Goal: Transaction & Acquisition: Purchase product/service

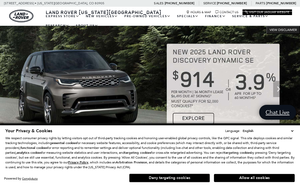
click at [187, 176] on button "Deny targeting cookies" at bounding box center [169, 178] width 81 height 9
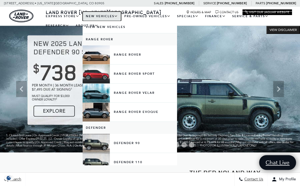
click at [106, 17] on link "New Vehicles" at bounding box center [102, 16] width 39 height 9
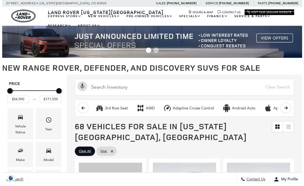
scroll to position [99, 0]
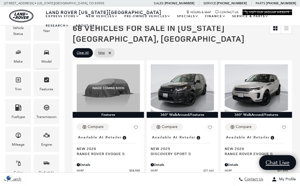
click at [44, 54] on icon "Model" at bounding box center [46, 52] width 6 height 6
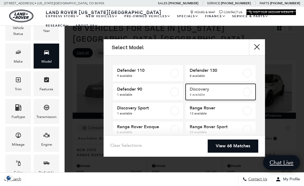
click at [220, 91] on span "Discovery" at bounding box center [216, 89] width 53 height 5
type input "$73,603"
type input "$89,383"
checkbox input "true"
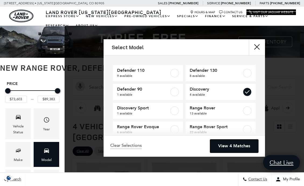
click at [238, 147] on link "View 4 Matches" at bounding box center [234, 146] width 48 height 13
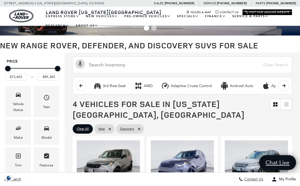
scroll to position [22, 0]
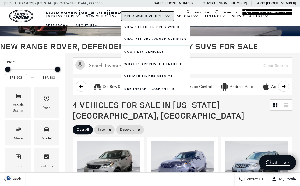
click at [152, 17] on link "Pre-Owned Vehicles" at bounding box center [147, 16] width 53 height 9
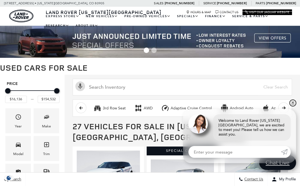
click at [293, 106] on link "✕" at bounding box center [293, 103] width 6 height 6
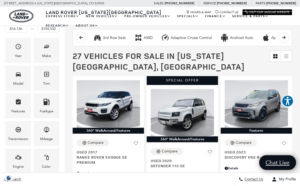
scroll to position [70, 0]
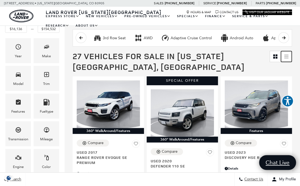
click at [288, 58] on link at bounding box center [286, 56] width 11 height 11
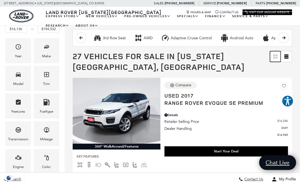
click at [281, 59] on link "Grid View" at bounding box center [275, 56] width 11 height 11
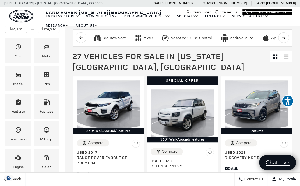
click at [288, 39] on button "scroll right" at bounding box center [283, 37] width 11 height 11
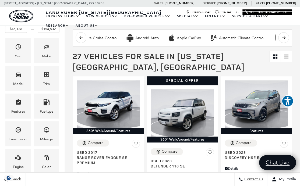
scroll to position [0, 135]
click at [286, 39] on icon "scroll right" at bounding box center [284, 38] width 4 height 4
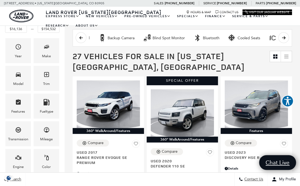
click at [286, 39] on icon "scroll right" at bounding box center [284, 38] width 4 height 4
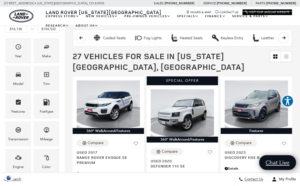
click at [286, 39] on icon "scroll right" at bounding box center [284, 38] width 4 height 4
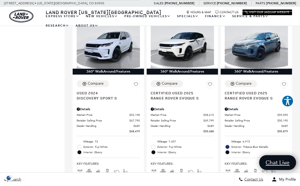
scroll to position [333, 0]
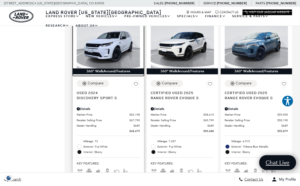
click at [99, 46] on img at bounding box center [108, 44] width 63 height 47
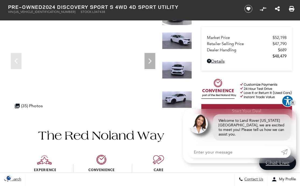
scroll to position [76, 0]
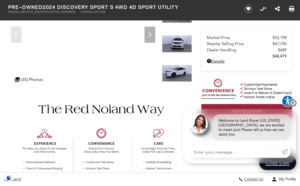
click at [293, 106] on link "✕" at bounding box center [293, 103] width 6 height 6
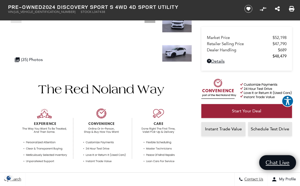
scroll to position [97, 0]
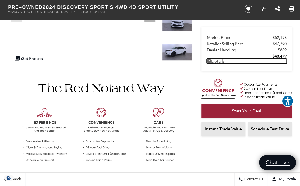
click at [222, 61] on link "Details Pre-Owned 2024 Discovery Sport S 4WD 4D Sport Utility" at bounding box center [247, 61] width 80 height 5
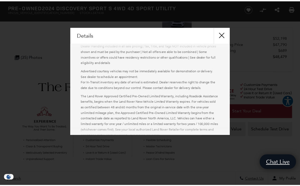
scroll to position [116, 0]
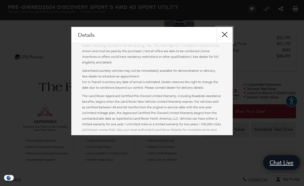
click at [225, 36] on button "close" at bounding box center [225, 35] width 16 height 16
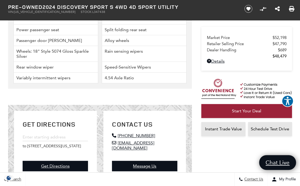
scroll to position [1064, 0]
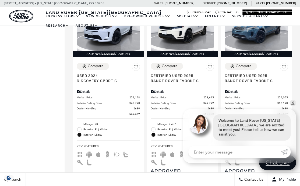
scroll to position [352, 0]
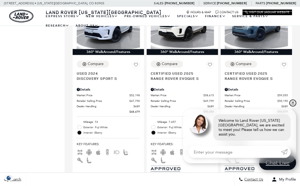
click at [291, 106] on link "✕" at bounding box center [293, 103] width 6 height 6
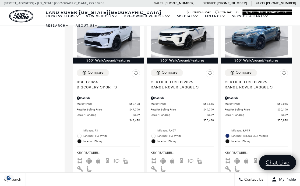
scroll to position [344, 0]
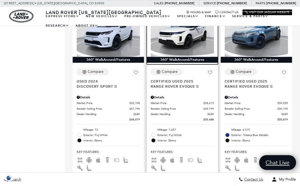
click at [195, 44] on img at bounding box center [182, 32] width 63 height 47
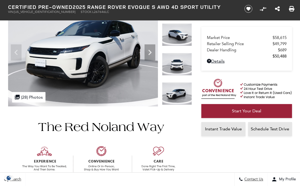
scroll to position [198, 0]
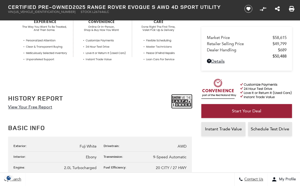
click at [183, 103] on img at bounding box center [182, 101] width 20 height 13
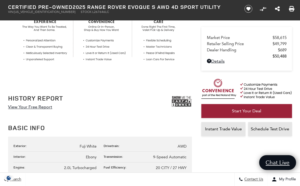
scroll to position [199, 0]
click at [27, 106] on link "View Your Free Report" at bounding box center [30, 106] width 44 height 5
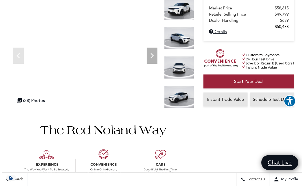
scroll to position [0, 0]
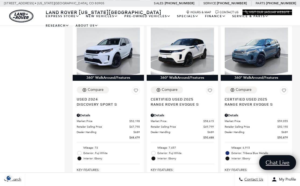
scroll to position [334, 0]
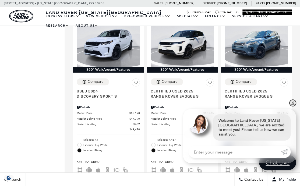
click at [293, 106] on link "✕" at bounding box center [293, 103] width 6 height 6
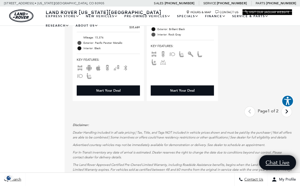
scroll to position [1464, 0]
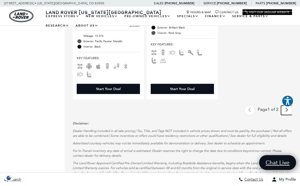
click at [289, 114] on icon "next page" at bounding box center [287, 110] width 4 height 9
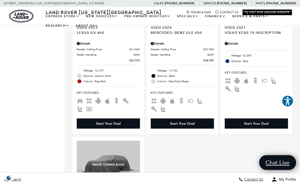
scroll to position [389, 0]
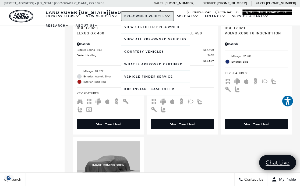
click at [150, 16] on link "Pre-Owned Vehicles" at bounding box center [147, 16] width 53 height 9
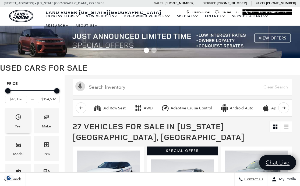
click at [17, 117] on icon "Year" at bounding box center [18, 117] width 6 height 6
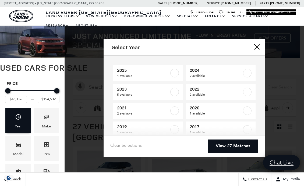
click at [16, 115] on icon "Year" at bounding box center [18, 117] width 6 height 6
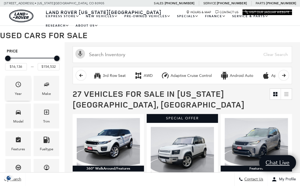
scroll to position [33, 0]
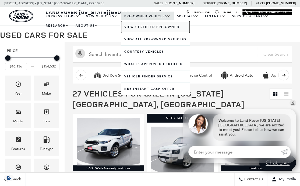
click at [136, 27] on link "View Certified Pre-Owned" at bounding box center [155, 27] width 69 height 12
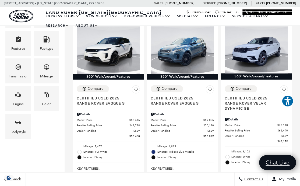
scroll to position [141, 0]
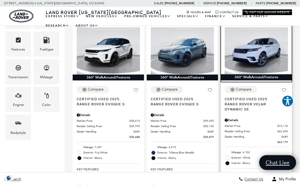
click at [267, 57] on img at bounding box center [256, 50] width 63 height 47
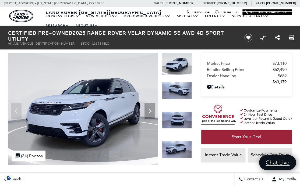
click at [53, 112] on img at bounding box center [83, 109] width 150 height 112
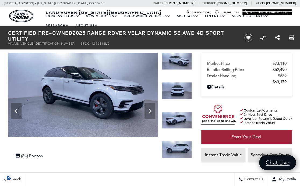
click at [60, 100] on img at bounding box center [83, 95] width 150 height 84
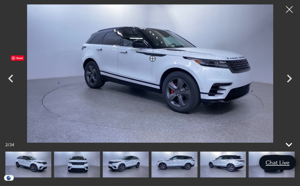
click at [289, 144] on icon at bounding box center [288, 144] width 13 height 13
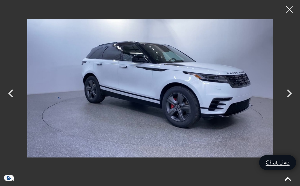
click at [290, 95] on icon "Next" at bounding box center [289, 93] width 5 height 8
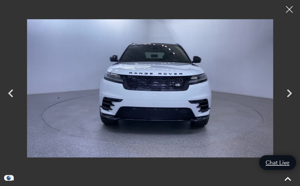
click at [287, 95] on icon "Next" at bounding box center [289, 93] width 16 height 16
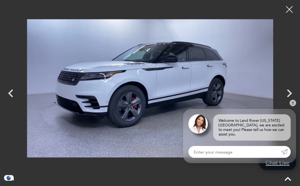
click at [286, 94] on icon "Next" at bounding box center [289, 93] width 16 height 16
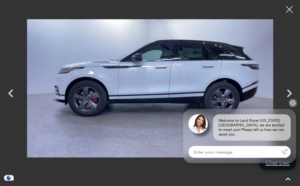
click at [293, 106] on link "✕" at bounding box center [293, 103] width 6 height 6
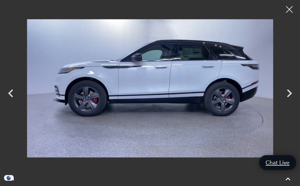
click at [289, 95] on icon "Next" at bounding box center [289, 93] width 5 height 8
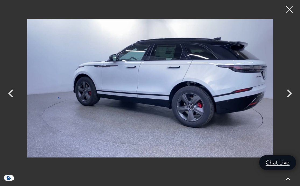
click at [288, 96] on icon "Next" at bounding box center [289, 93] width 5 height 8
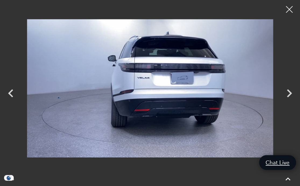
click at [289, 94] on icon "Next" at bounding box center [289, 93] width 16 height 16
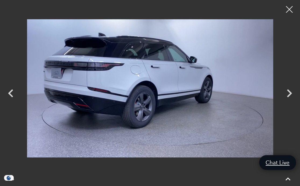
click at [286, 95] on icon "Next" at bounding box center [289, 93] width 16 height 16
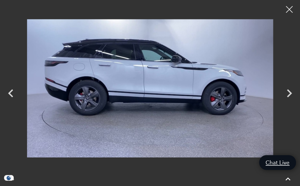
click at [288, 97] on icon "Next" at bounding box center [289, 93] width 16 height 16
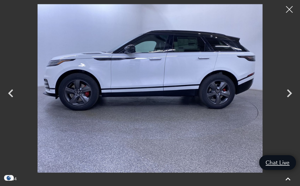
click at [290, 94] on icon "Next" at bounding box center [289, 93] width 5 height 8
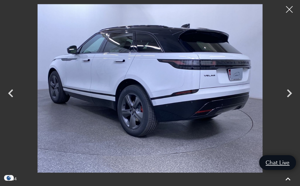
click at [288, 96] on icon "Next" at bounding box center [289, 93] width 5 height 8
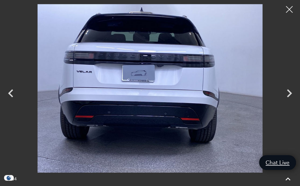
click at [292, 93] on icon "Next" at bounding box center [289, 93] width 16 height 16
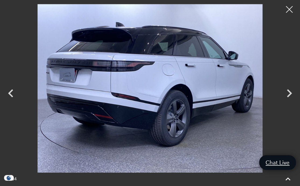
click at [292, 93] on icon "Next" at bounding box center [289, 93] width 16 height 16
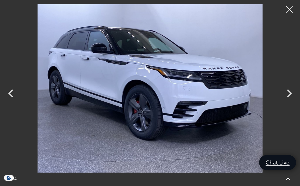
click at [292, 93] on icon "Next" at bounding box center [289, 93] width 16 height 16
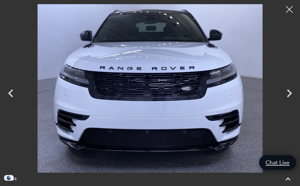
click at [293, 94] on icon "Next" at bounding box center [289, 93] width 16 height 16
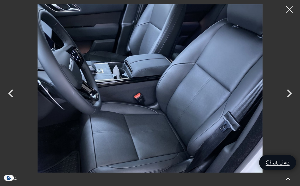
click at [288, 96] on icon "Next" at bounding box center [289, 93] width 5 height 8
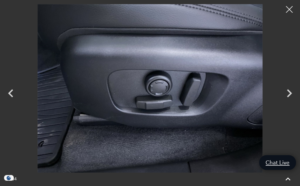
click at [293, 93] on icon "Next" at bounding box center [289, 93] width 16 height 16
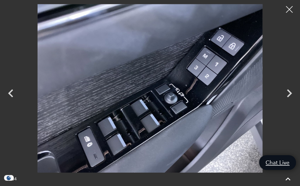
click at [290, 95] on icon "Next" at bounding box center [289, 93] width 16 height 16
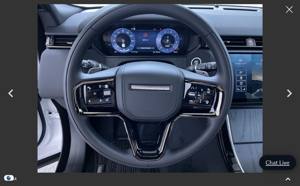
click at [287, 97] on icon "Next" at bounding box center [289, 93] width 16 height 16
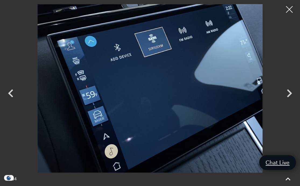
click at [291, 94] on icon "Next" at bounding box center [289, 93] width 16 height 16
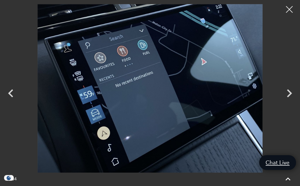
click at [13, 91] on icon "Previous" at bounding box center [11, 93] width 16 height 16
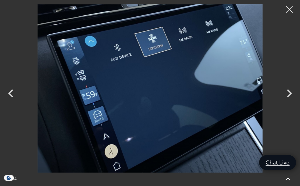
click at [292, 95] on icon "Next" at bounding box center [289, 93] width 16 height 16
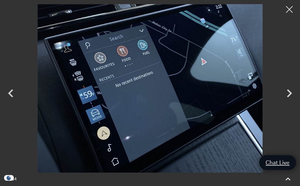
click at [289, 97] on icon "Next" at bounding box center [289, 93] width 16 height 16
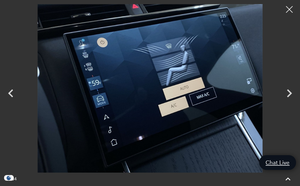
click at [294, 93] on icon "Next" at bounding box center [289, 93] width 16 height 16
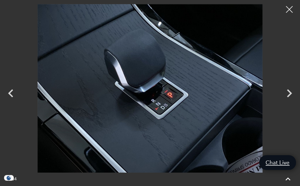
click at [293, 95] on icon "Next" at bounding box center [289, 93] width 16 height 16
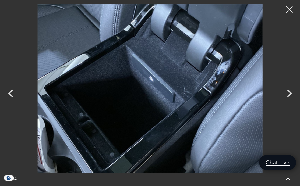
click at [290, 95] on icon "Next" at bounding box center [289, 93] width 16 height 16
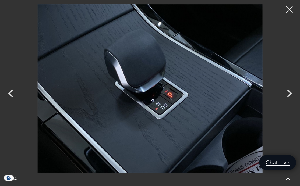
click at [292, 95] on icon "Next" at bounding box center [289, 93] width 16 height 16
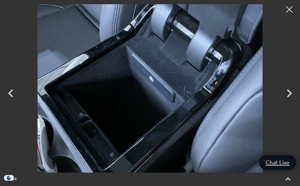
click at [293, 93] on icon "Next" at bounding box center [289, 93] width 16 height 16
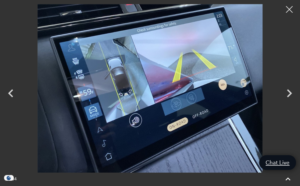
click at [294, 93] on icon "Next" at bounding box center [289, 93] width 16 height 16
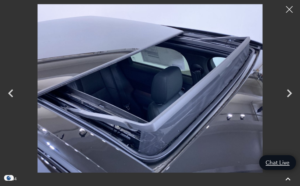
click at [292, 95] on icon "Next" at bounding box center [289, 93] width 16 height 16
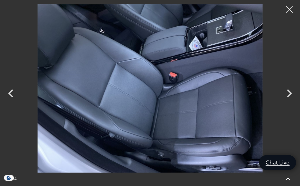
click at [292, 95] on icon "Next" at bounding box center [289, 93] width 16 height 16
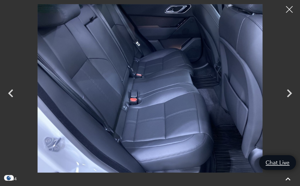
click at [295, 93] on icon "Next" at bounding box center [289, 93] width 16 height 16
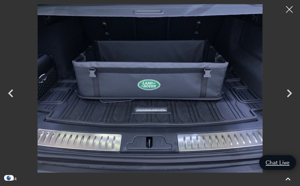
click at [293, 95] on icon "Next" at bounding box center [289, 93] width 16 height 16
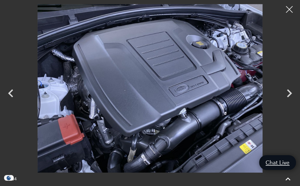
click at [293, 95] on icon "Next" at bounding box center [289, 93] width 16 height 16
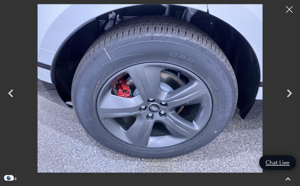
click at [293, 95] on icon "Next" at bounding box center [289, 93] width 16 height 16
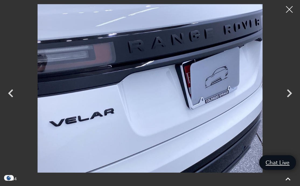
click at [294, 94] on icon "Next" at bounding box center [289, 93] width 16 height 16
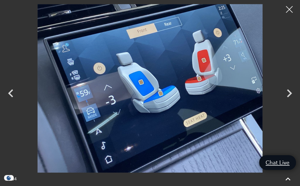
click at [294, 94] on icon "Next" at bounding box center [289, 93] width 16 height 16
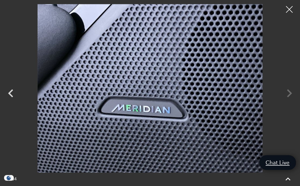
click at [294, 94] on div at bounding box center [150, 88] width 300 height 169
click at [291, 96] on div at bounding box center [150, 88] width 300 height 169
click at [287, 9] on div at bounding box center [289, 9] width 14 height 14
